Goal: Task Accomplishment & Management: Manage account settings

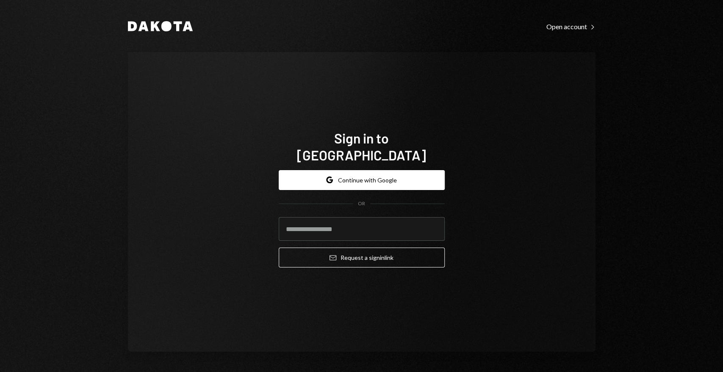
drag, startPoint x: 713, startPoint y: 77, endPoint x: 664, endPoint y: 101, distance: 54.9
click at [713, 77] on div "Dakota Open account Right Caret Sign in to Dakota Google Continue with Google O…" at bounding box center [361, 186] width 723 height 372
click at [380, 176] on button "Google Continue with Google" at bounding box center [362, 180] width 166 height 20
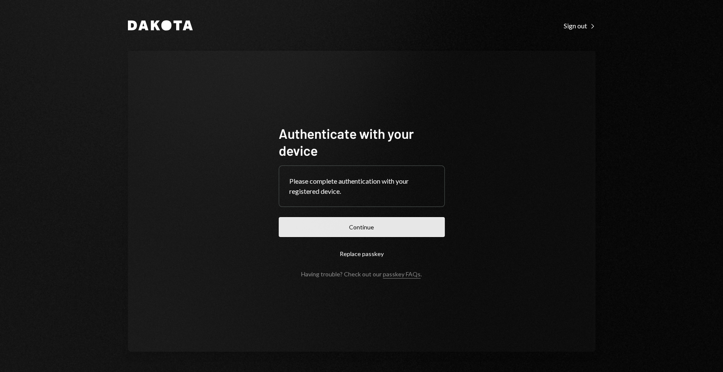
click at [421, 223] on button "Continue" at bounding box center [362, 227] width 166 height 20
click at [385, 229] on button "Continue" at bounding box center [362, 227] width 166 height 20
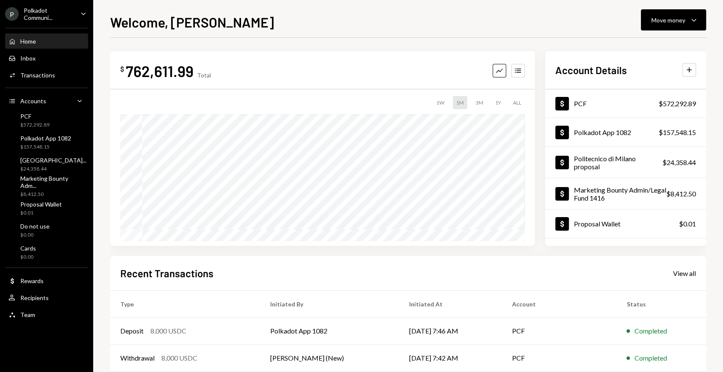
click at [81, 16] on icon "Caret Down" at bounding box center [83, 13] width 9 height 9
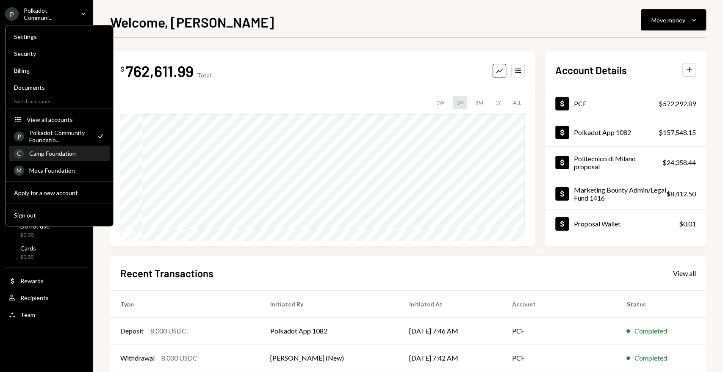
click at [63, 155] on div "Camp Foundation" at bounding box center [66, 153] width 75 height 7
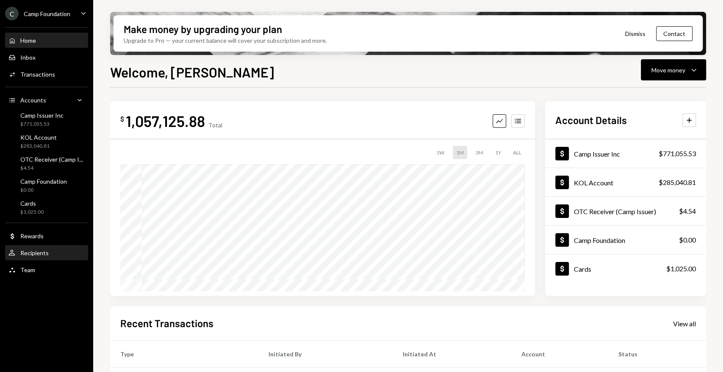
click at [50, 249] on div "User Recipients" at bounding box center [46, 253] width 76 height 8
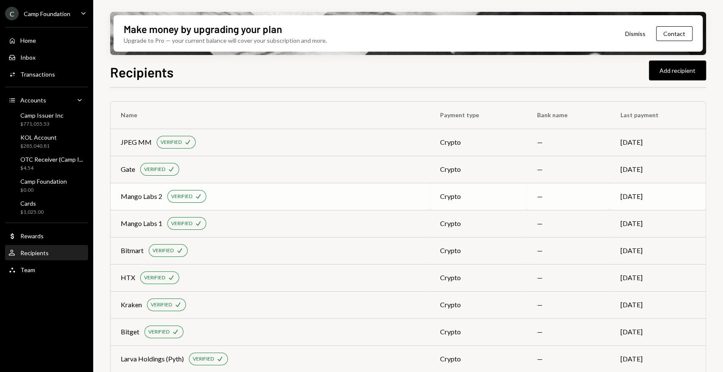
scroll to position [279, 0]
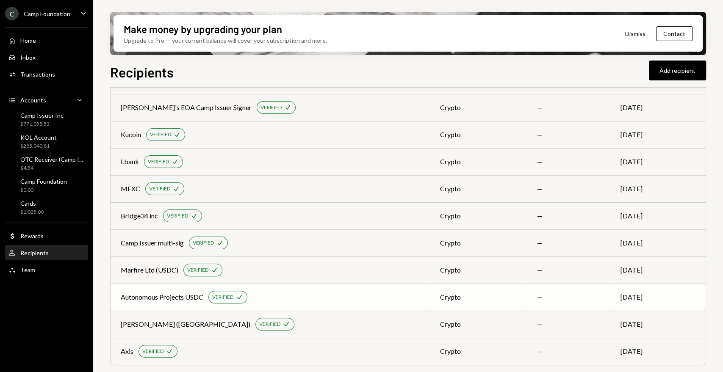
click at [160, 298] on div "Autonomous Projects USDC" at bounding box center [162, 297] width 83 height 10
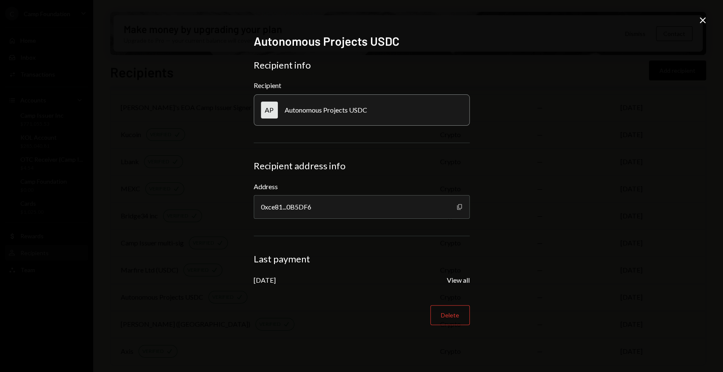
click at [457, 207] on icon "Copy" at bounding box center [459, 207] width 7 height 7
click at [705, 20] on icon "Close" at bounding box center [702, 20] width 10 height 10
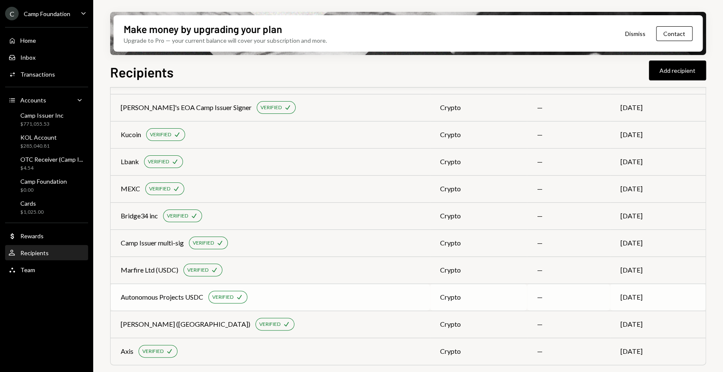
click at [164, 299] on div "Autonomous Projects USDC" at bounding box center [162, 297] width 83 height 10
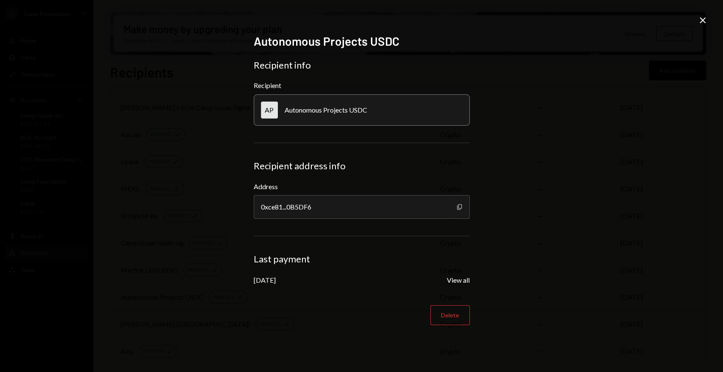
click at [461, 206] on icon "button" at bounding box center [459, 207] width 5 height 6
click at [704, 19] on icon "Close" at bounding box center [702, 20] width 10 height 10
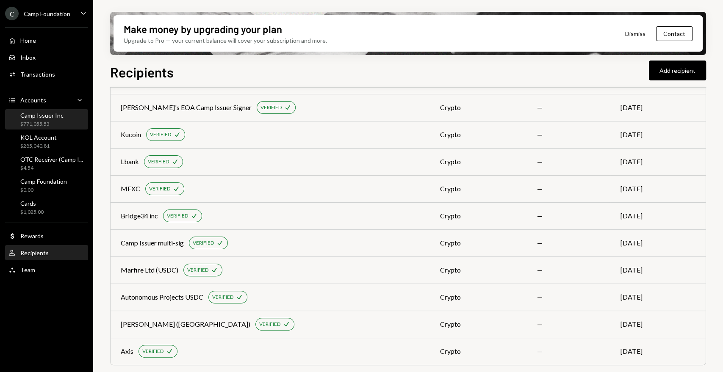
click at [58, 119] on div "Camp Issuer Inc" at bounding box center [41, 115] width 43 height 7
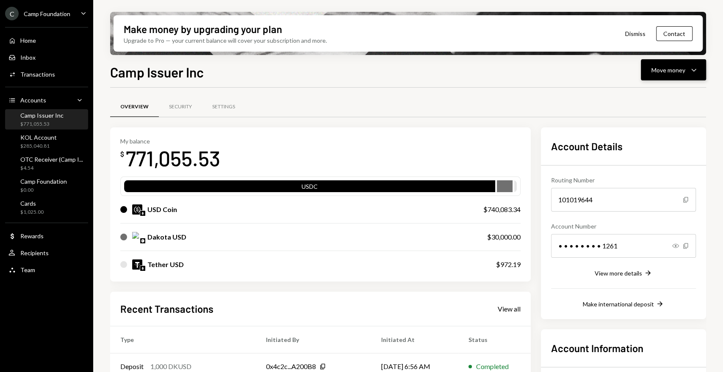
click at [668, 70] on div "Move money" at bounding box center [668, 70] width 34 height 9
click at [664, 93] on div "Send" at bounding box center [666, 95] width 62 height 9
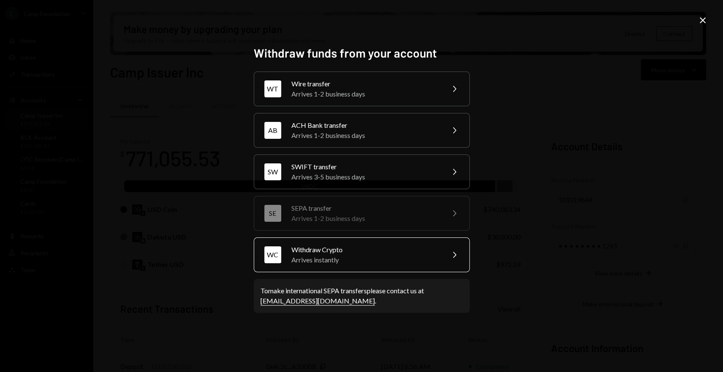
click at [347, 256] on div "Arrives instantly" at bounding box center [364, 260] width 147 height 10
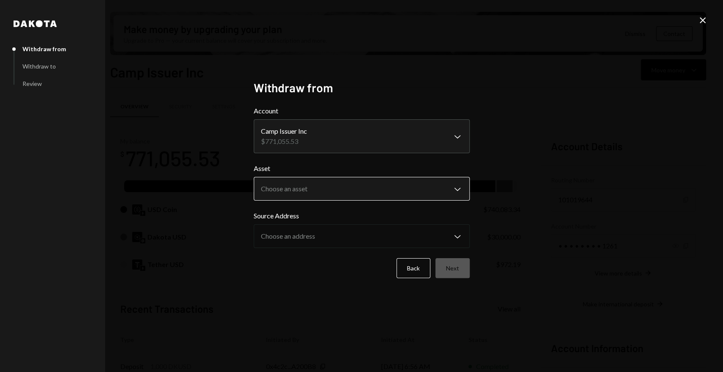
click at [318, 189] on body "C Camp Foundation Caret Down Home Home Inbox Inbox Activities Transactions Acco…" at bounding box center [361, 186] width 723 height 372
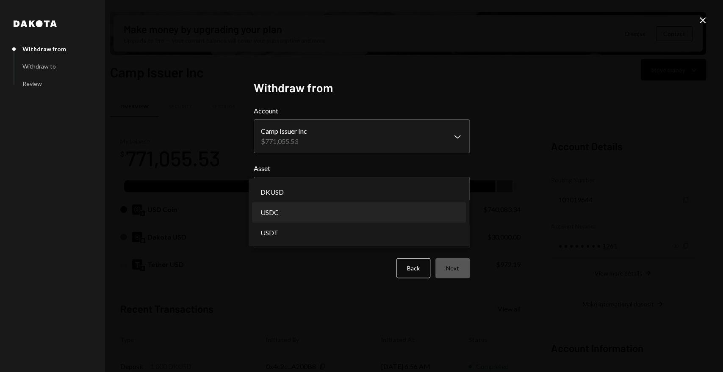
select select "****"
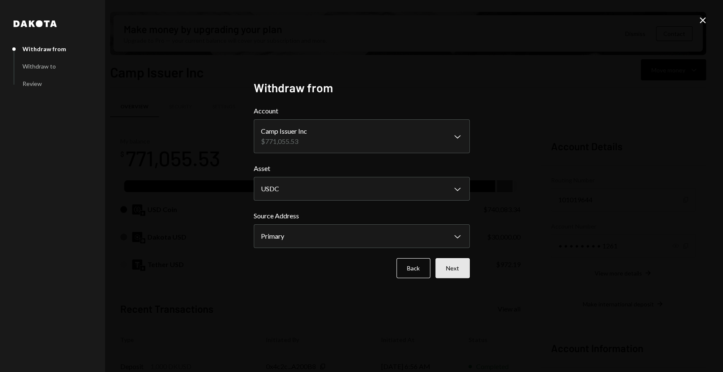
click at [456, 268] on button "Next" at bounding box center [452, 268] width 34 height 20
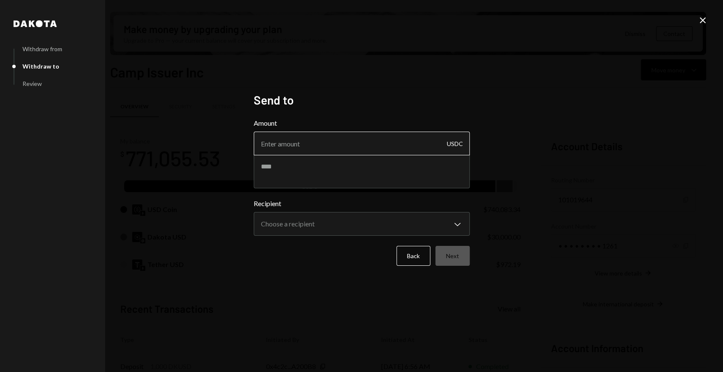
click at [296, 140] on input "Amount" at bounding box center [362, 144] width 216 height 24
type input "10100"
click at [304, 168] on textarea at bounding box center [362, 172] width 216 height 34
click at [296, 170] on textarea "*****" at bounding box center [362, 172] width 216 height 34
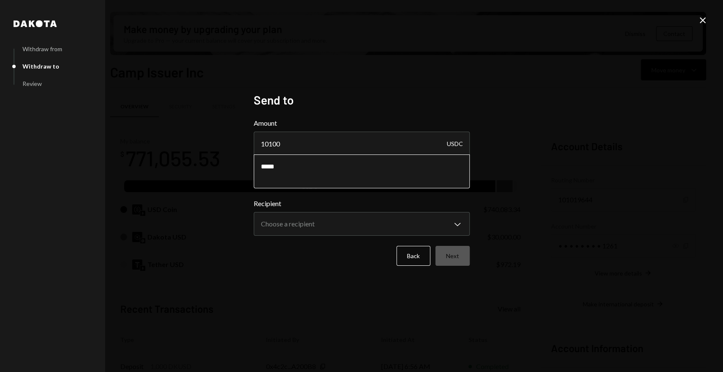
paste textarea "*****"
type textarea "**********"
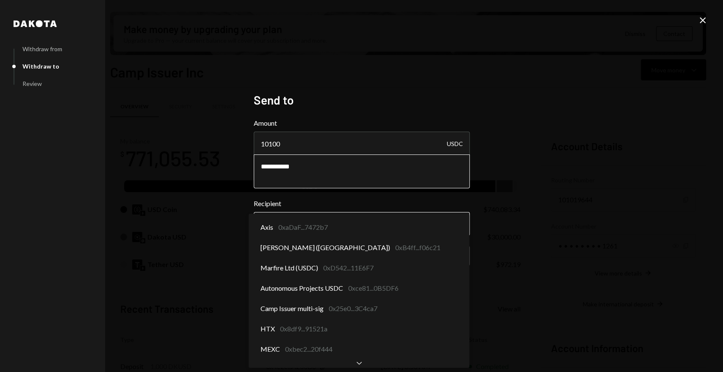
click at [309, 223] on body "C Camp Foundation Caret Down Home Home Inbox Inbox Activities Transactions Acco…" at bounding box center [361, 186] width 723 height 372
select select "**********"
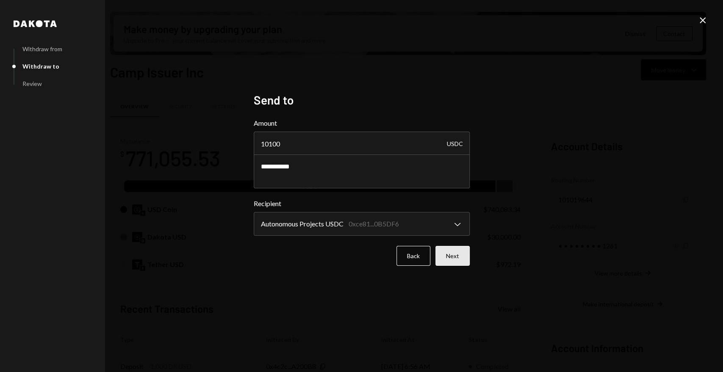
click at [452, 257] on button "Next" at bounding box center [452, 256] width 34 height 20
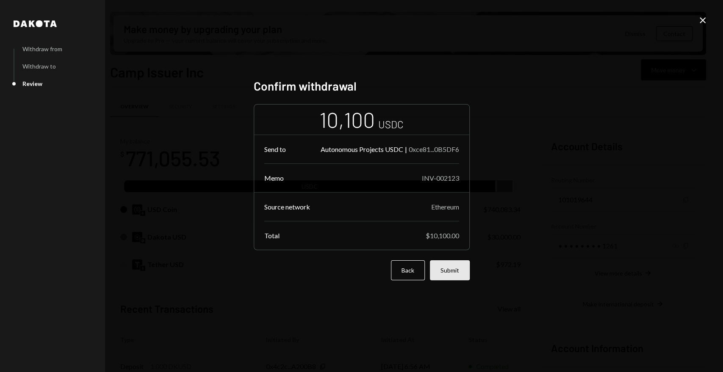
click at [452, 265] on button "Submit" at bounding box center [450, 270] width 40 height 20
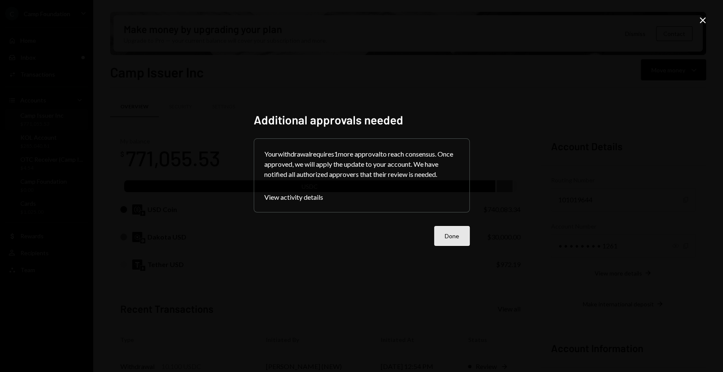
click at [458, 239] on button "Done" at bounding box center [452, 236] width 36 height 20
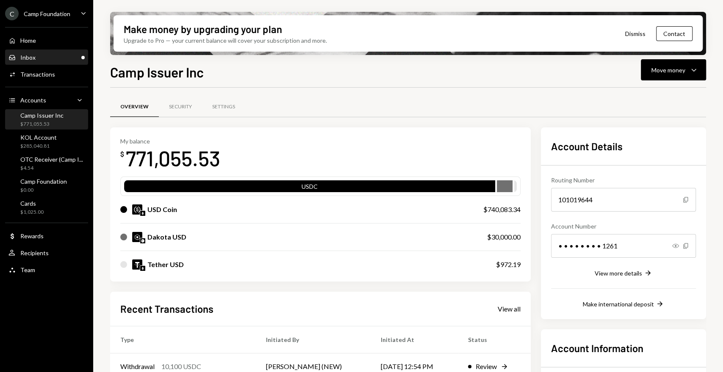
click at [43, 57] on div "Inbox Inbox" at bounding box center [46, 58] width 76 height 8
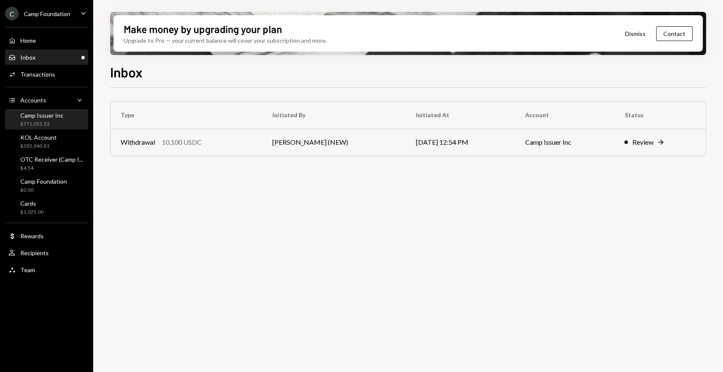
click at [37, 121] on div "$771,055.53" at bounding box center [41, 124] width 43 height 7
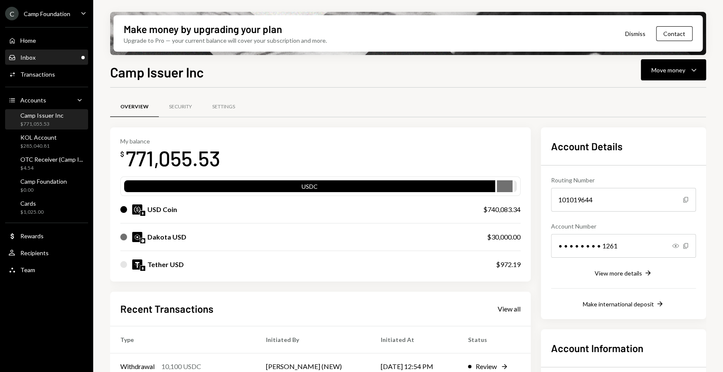
click at [49, 51] on div "Inbox Inbox" at bounding box center [46, 57] width 76 height 14
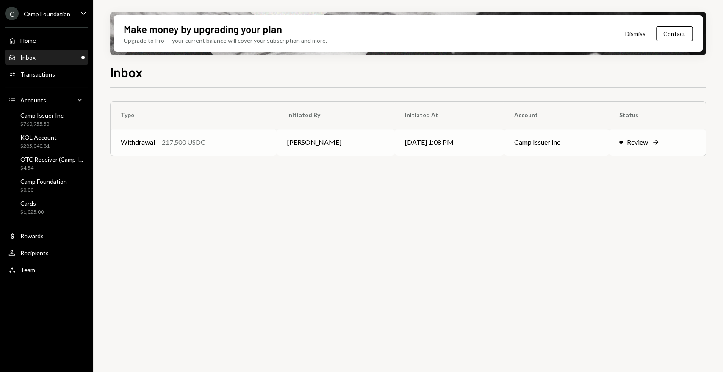
click at [630, 145] on div "Review" at bounding box center [637, 142] width 21 height 10
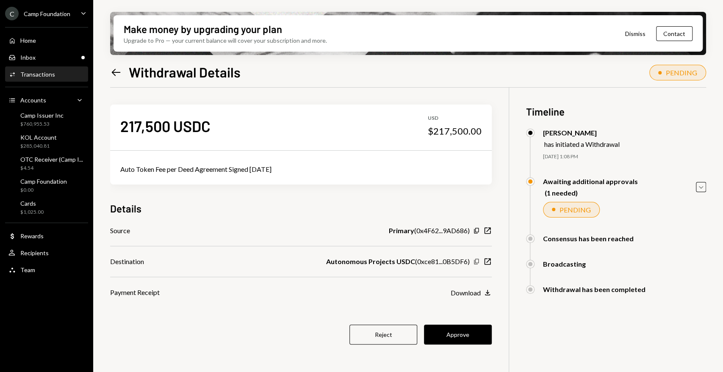
click at [473, 261] on icon "Copy" at bounding box center [476, 261] width 7 height 7
drag, startPoint x: 482, startPoint y: 130, endPoint x: 428, endPoint y: 131, distance: 53.3
click at [428, 131] on div "217,500 USDC USD $217,500.00" at bounding box center [300, 126] width 381 height 42
copy div "$217,500.00"
click at [478, 260] on icon "Copy" at bounding box center [476, 261] width 7 height 7
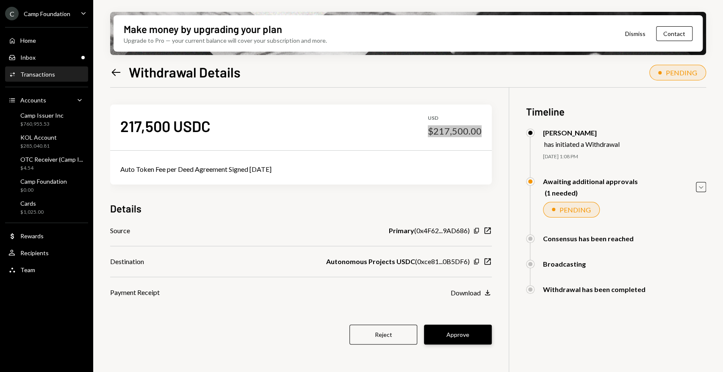
click at [457, 334] on button "Approve" at bounding box center [458, 335] width 68 height 20
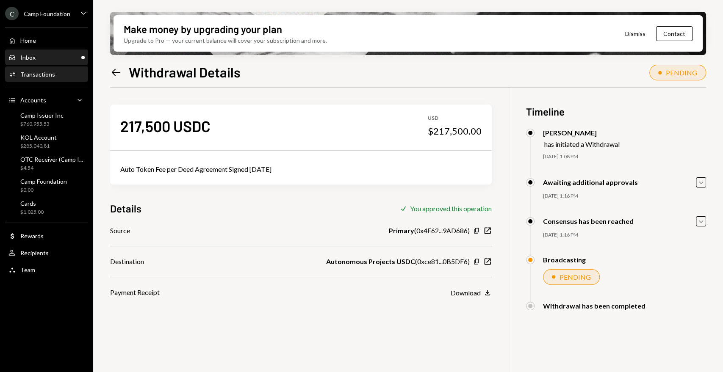
click at [66, 61] on div "Inbox Inbox" at bounding box center [46, 57] width 76 height 14
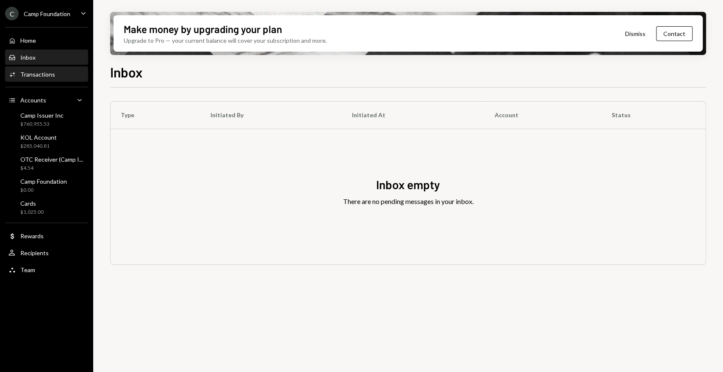
click at [44, 75] on div "Transactions" at bounding box center [37, 74] width 35 height 7
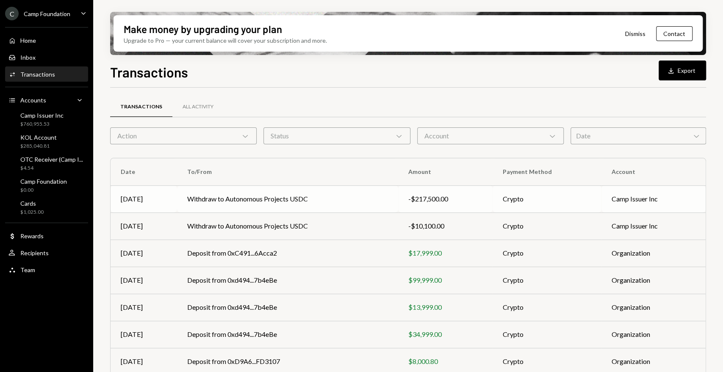
click at [250, 202] on td "Withdraw to Autonomous Projects USDC" at bounding box center [287, 198] width 221 height 27
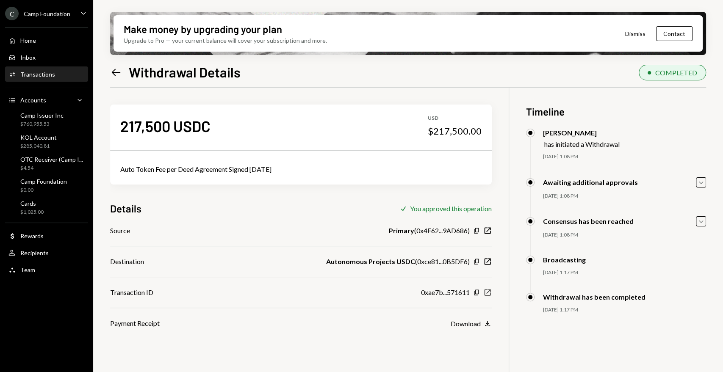
click at [486, 293] on icon "button" at bounding box center [487, 293] width 6 height 6
click at [110, 70] on icon "Left Arrow" at bounding box center [116, 72] width 12 height 12
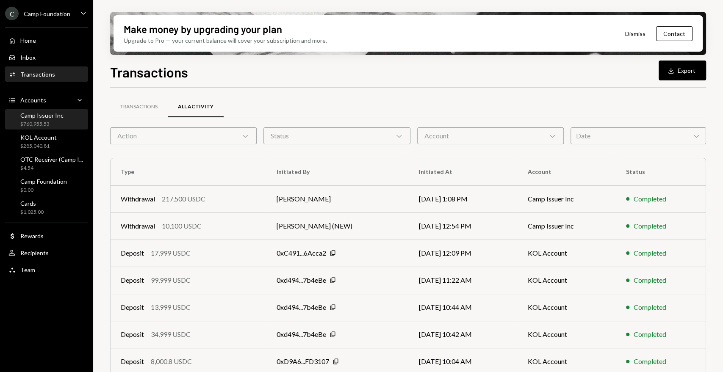
click at [54, 119] on div "Camp Issuer Inc" at bounding box center [41, 115] width 43 height 7
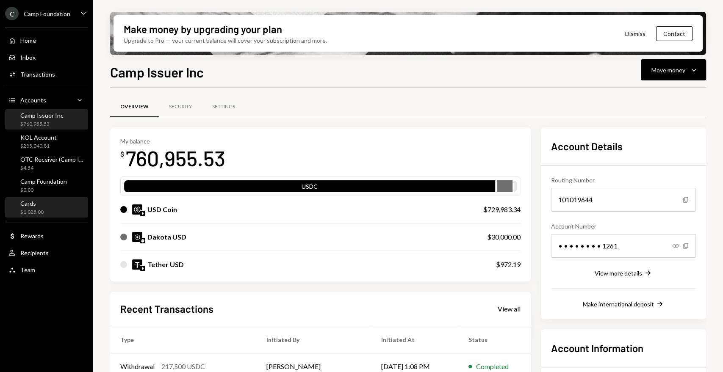
click at [38, 207] on div "Cards" at bounding box center [31, 203] width 23 height 7
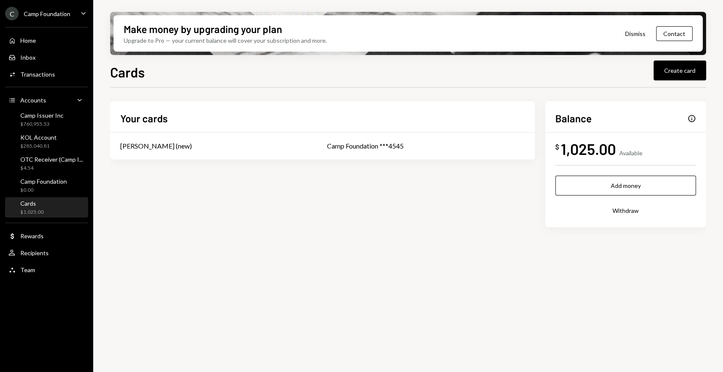
click at [629, 210] on button "Withdraw" at bounding box center [625, 211] width 141 height 20
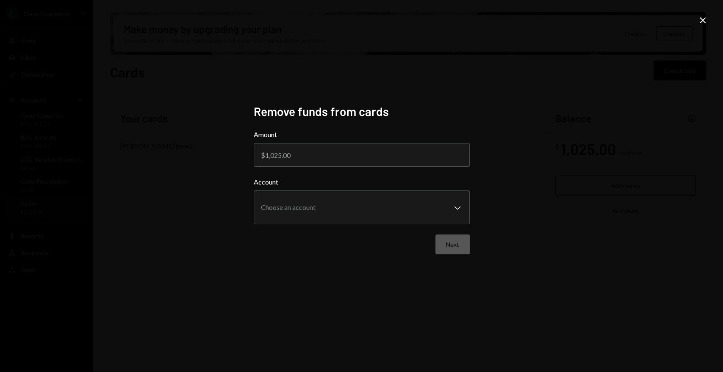
click at [698, 22] on icon "Close" at bounding box center [702, 20] width 10 height 10
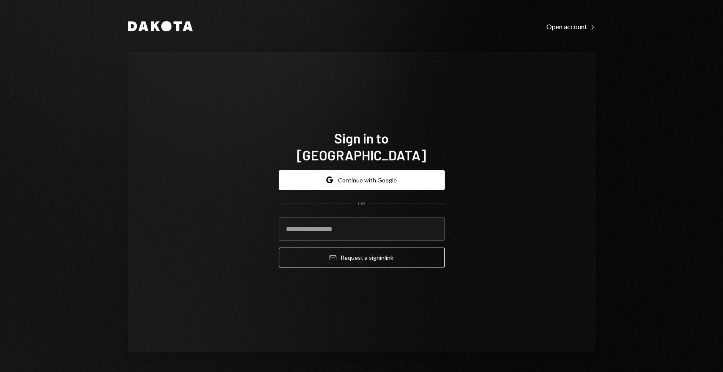
drag, startPoint x: 650, startPoint y: 63, endPoint x: 650, endPoint y: 83, distance: 19.9
click at [650, 63] on div "Dakota Open account Right Caret Sign in to Dakota Google Continue with Google O…" at bounding box center [361, 186] width 723 height 372
click at [372, 177] on button "Google Continue with Google" at bounding box center [362, 180] width 166 height 20
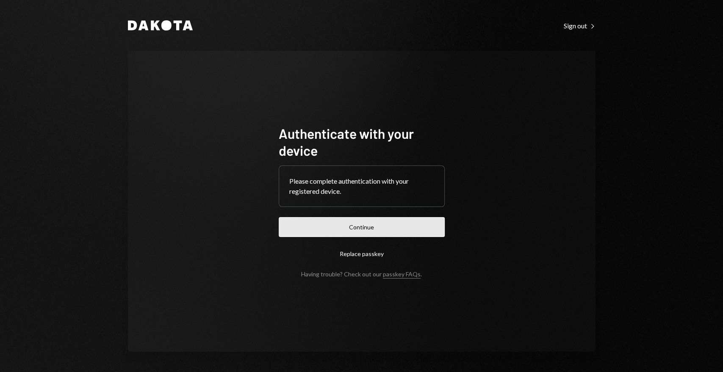
click at [406, 223] on button "Continue" at bounding box center [362, 227] width 166 height 20
click at [393, 232] on button "Continue" at bounding box center [362, 227] width 166 height 20
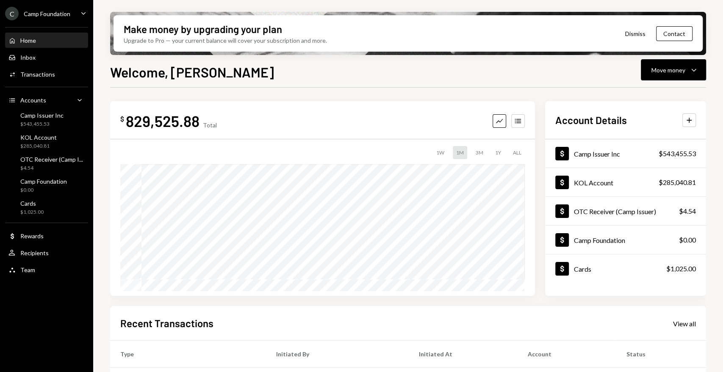
click at [85, 16] on icon "Caret Down" at bounding box center [83, 12] width 9 height 9
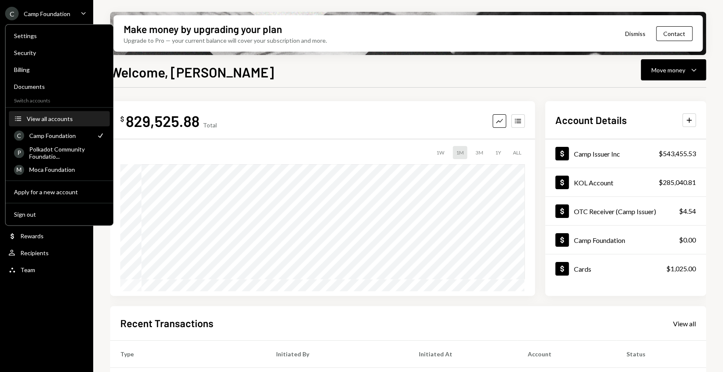
click at [65, 119] on div "View all accounts" at bounding box center [66, 118] width 78 height 7
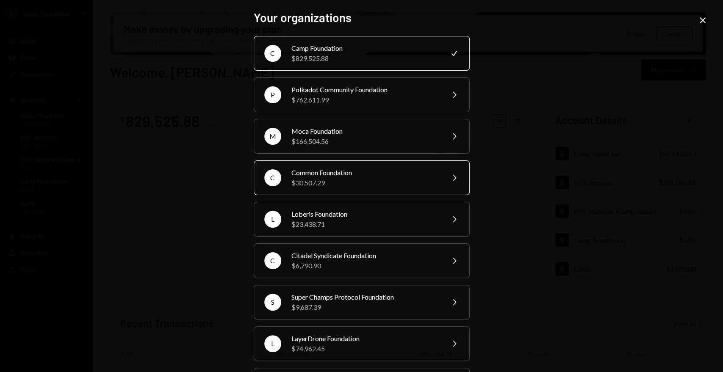
click at [378, 185] on div "$30,507.29" at bounding box center [364, 183] width 147 height 10
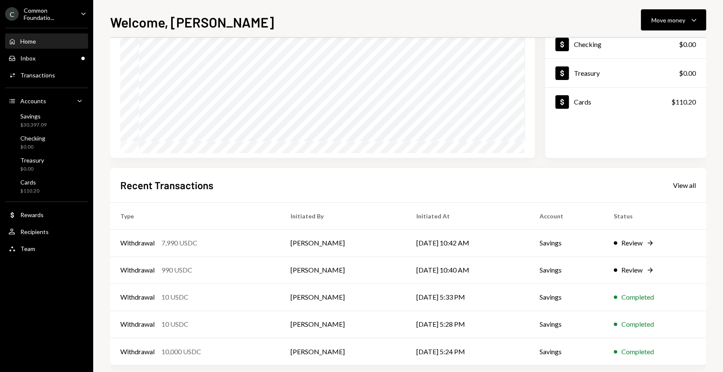
scroll to position [98, 0]
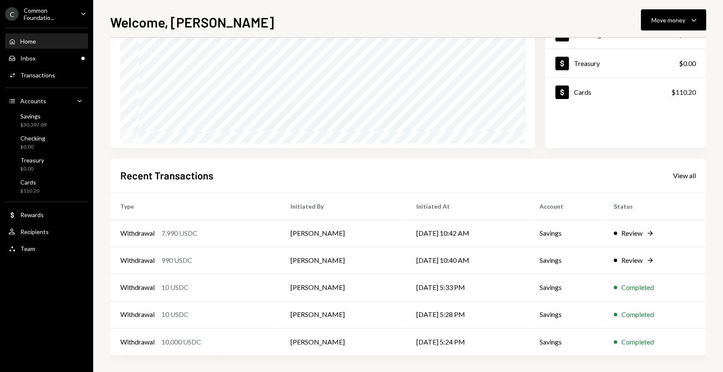
click at [389, 30] on div "Welcome, Mike Move money Caret Down" at bounding box center [408, 21] width 596 height 19
click at [149, 260] on div "Withdrawal" at bounding box center [137, 260] width 34 height 10
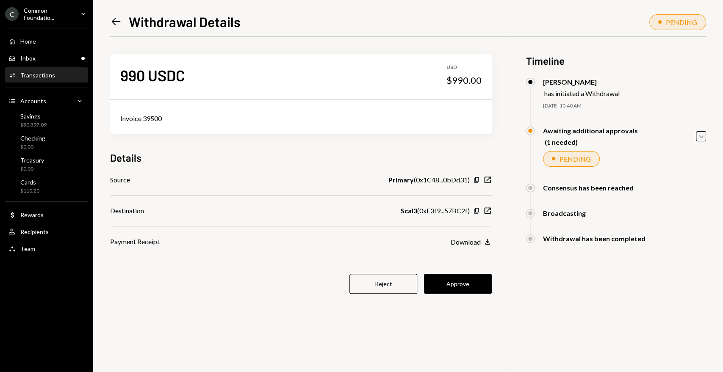
click at [121, 25] on icon "Left Arrow" at bounding box center [116, 22] width 12 height 12
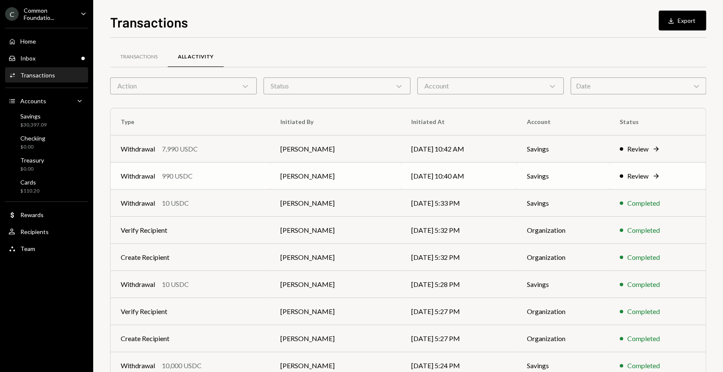
click at [161, 174] on div "Withdrawal 990 USDC" at bounding box center [190, 176] width 139 height 10
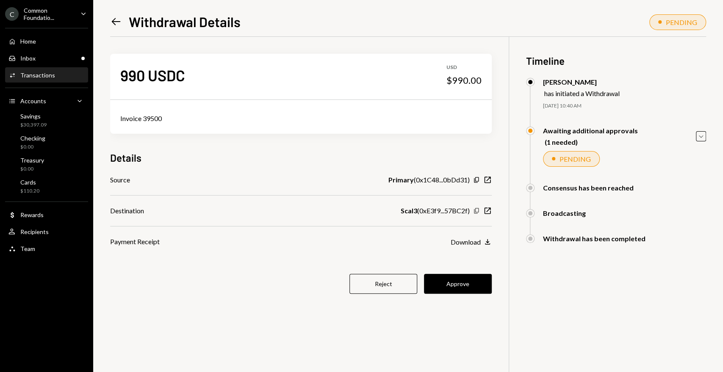
click at [473, 213] on icon "Copy" at bounding box center [476, 210] width 7 height 7
click at [471, 280] on button "Approve" at bounding box center [458, 284] width 68 height 20
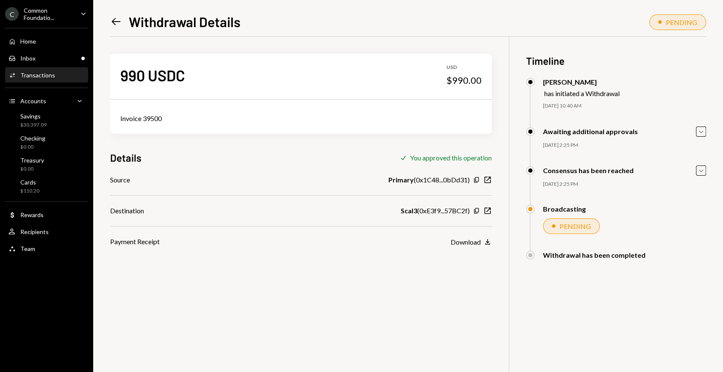
click at [113, 22] on icon at bounding box center [116, 21] width 9 height 7
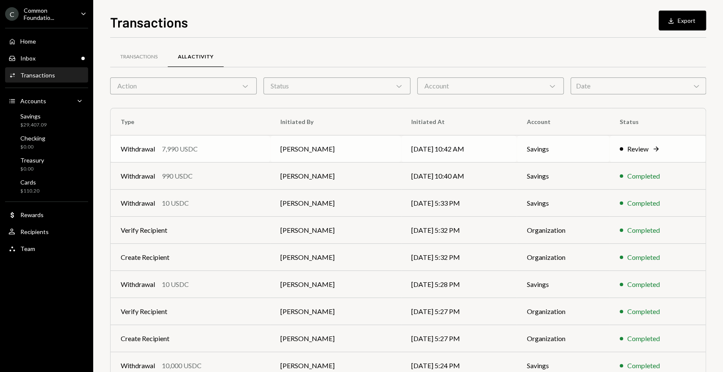
click at [161, 146] on div "Withdrawal 7,990 USDC" at bounding box center [190, 149] width 139 height 10
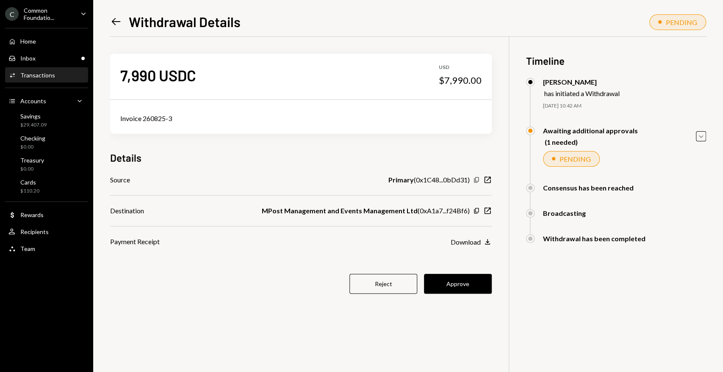
click at [477, 179] on icon "Copy" at bounding box center [476, 180] width 7 height 7
click at [476, 210] on icon "Copy" at bounding box center [476, 210] width 7 height 7
click at [471, 284] on button "Approve" at bounding box center [458, 284] width 68 height 20
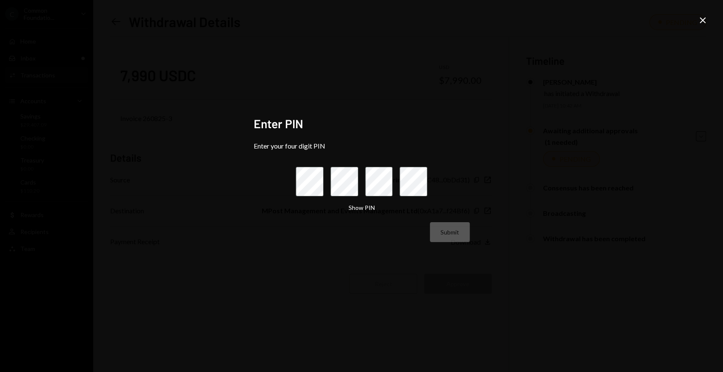
click at [704, 24] on icon "Close" at bounding box center [702, 20] width 10 height 10
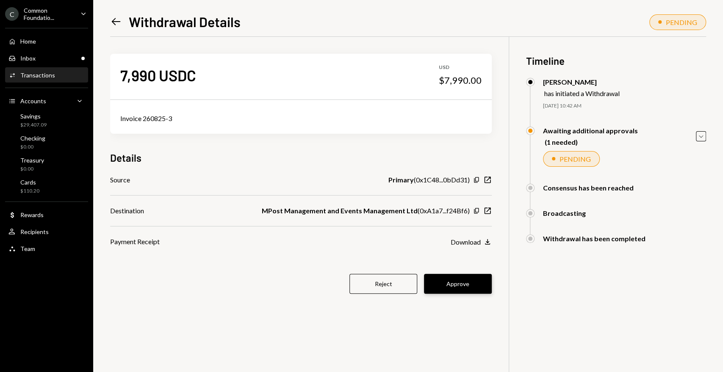
click at [458, 282] on button "Approve" at bounding box center [458, 284] width 68 height 20
click at [459, 280] on button "Approve" at bounding box center [458, 284] width 68 height 20
